Goal: Find contact information: Find contact information

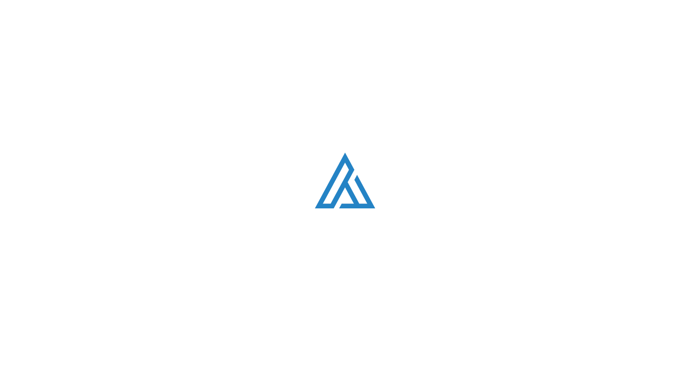
scroll to position [1145, 0]
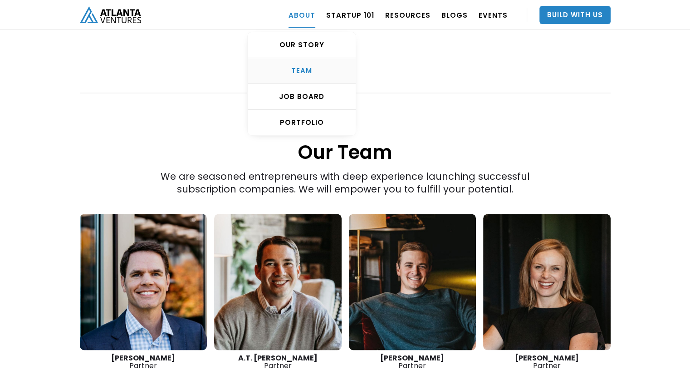
click at [305, 77] on link "TEAM" at bounding box center [302, 71] width 108 height 26
click at [312, 68] on div "TEAM" at bounding box center [302, 70] width 108 height 9
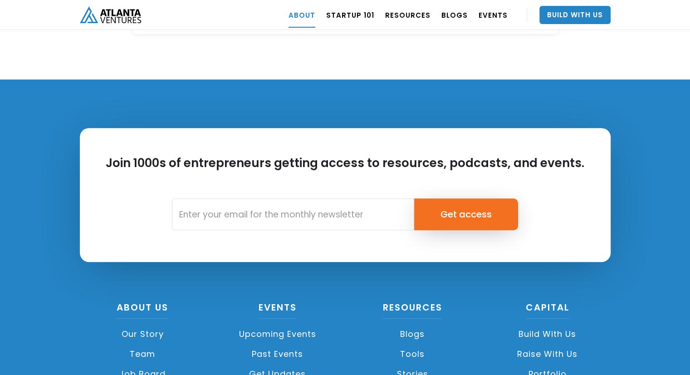
scroll to position [4045, 0]
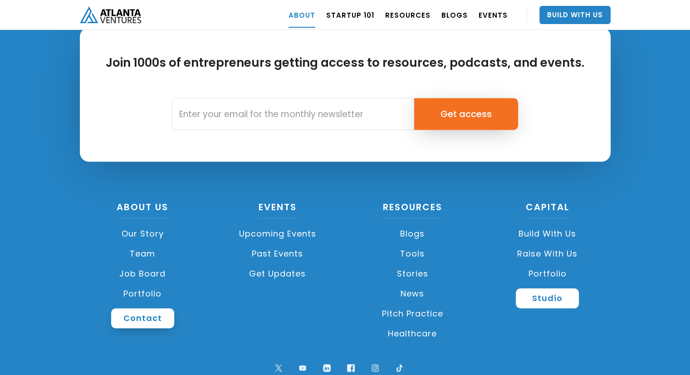
click at [140, 308] on link "Contact" at bounding box center [142, 318] width 63 height 20
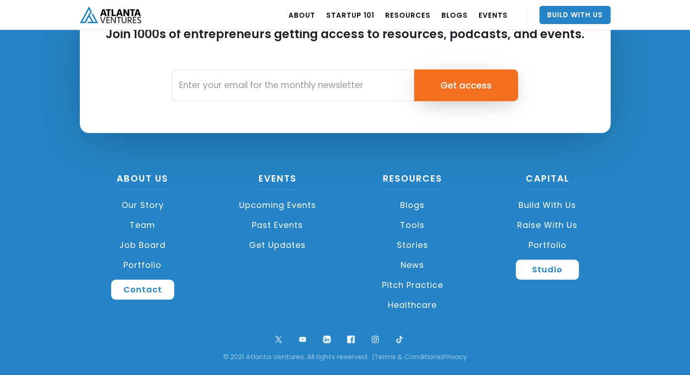
scroll to position [3427, 0]
click at [147, 230] on link "Team" at bounding box center [143, 225] width 126 height 20
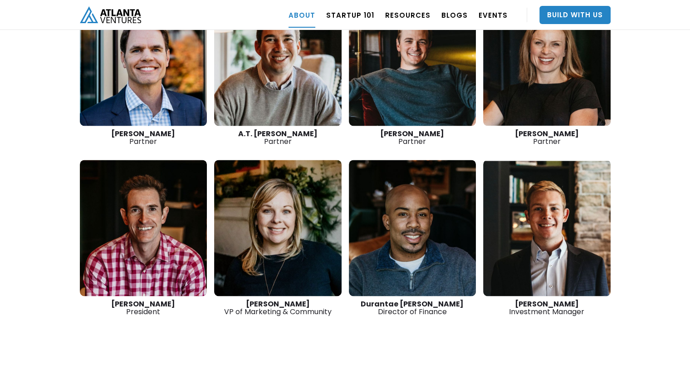
scroll to position [1372, 0]
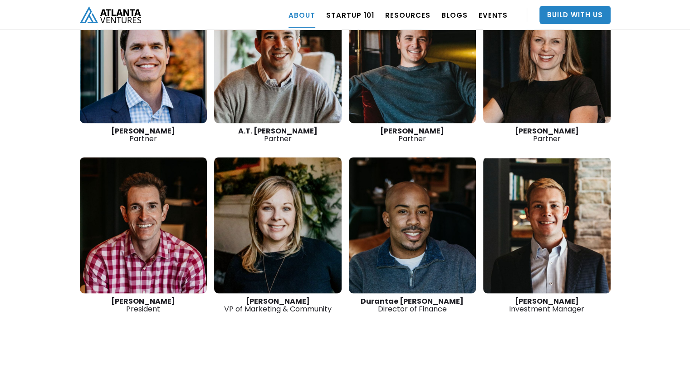
click at [254, 177] on link at bounding box center [278, 225] width 128 height 136
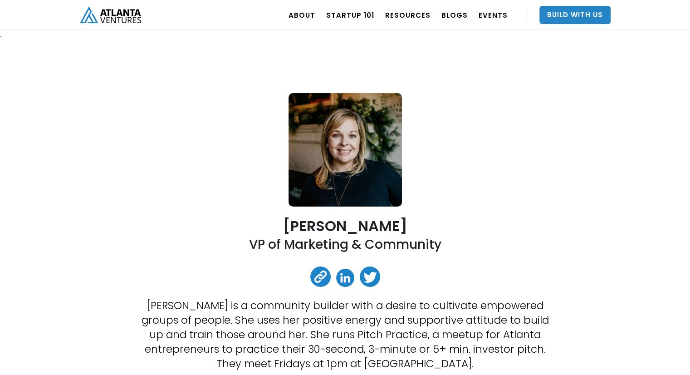
click at [114, 17] on img "home" at bounding box center [110, 14] width 61 height 17
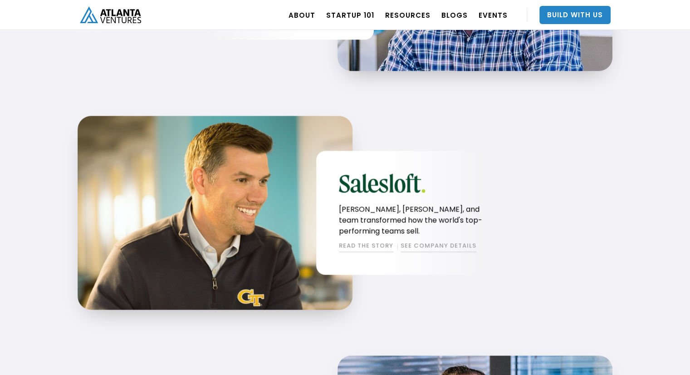
scroll to position [1122, 0]
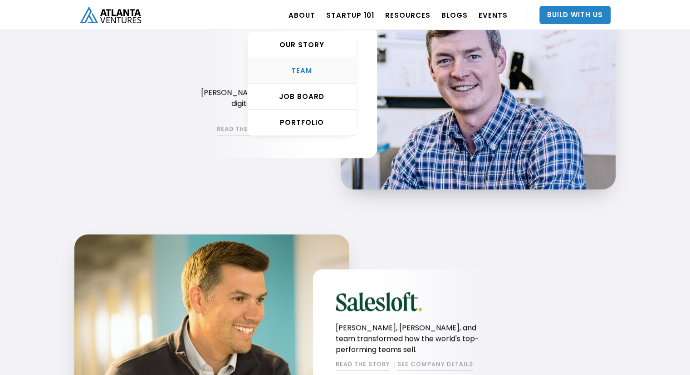
click at [312, 77] on link "TEAM" at bounding box center [302, 71] width 108 height 26
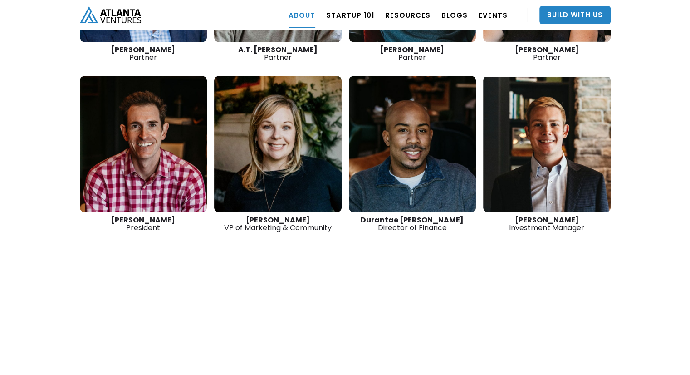
scroll to position [1463, 0]
